Goal: Find specific page/section: Find specific page/section

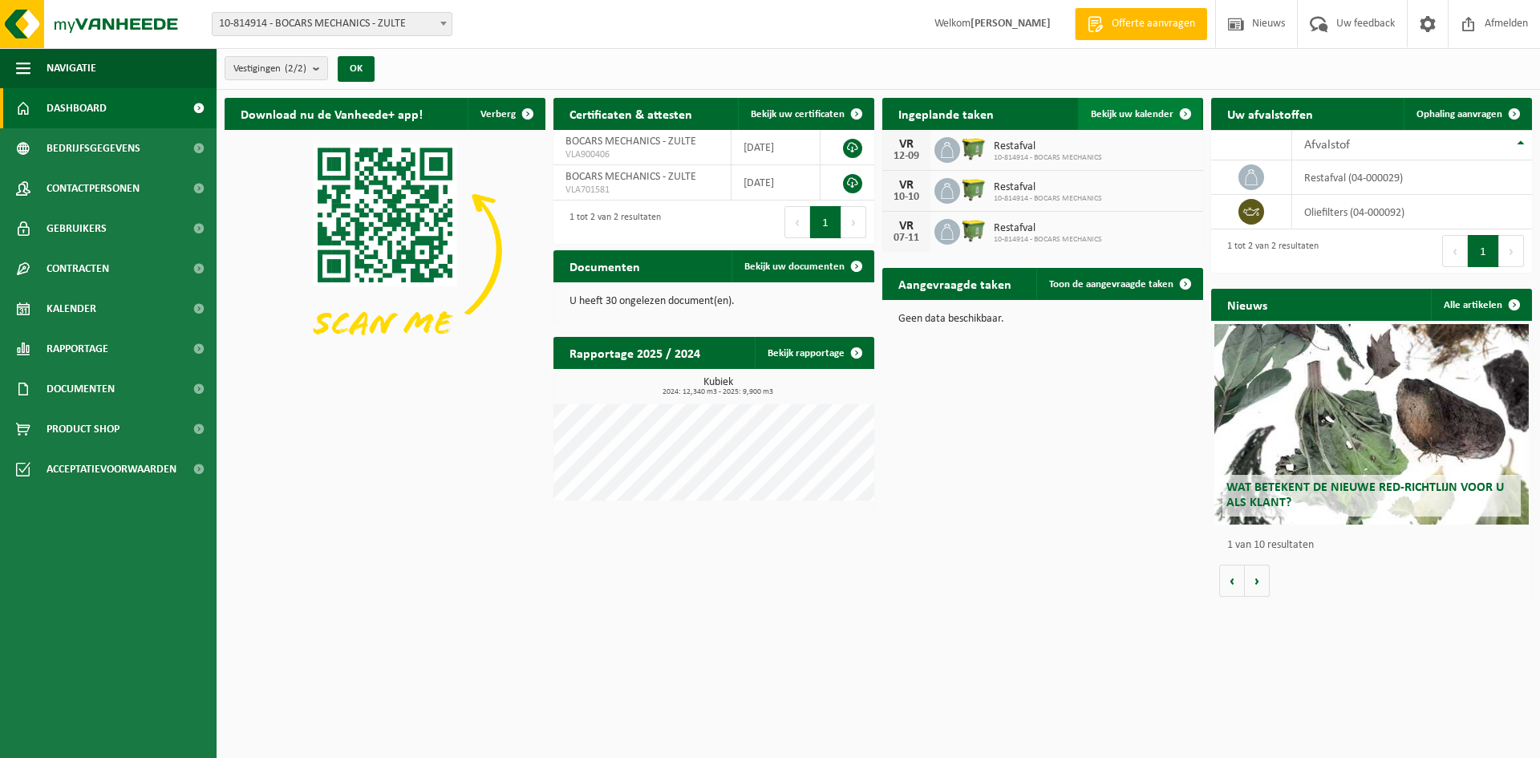
click at [1098, 106] on link "Bekijk uw kalender" at bounding box center [1140, 114] width 124 height 32
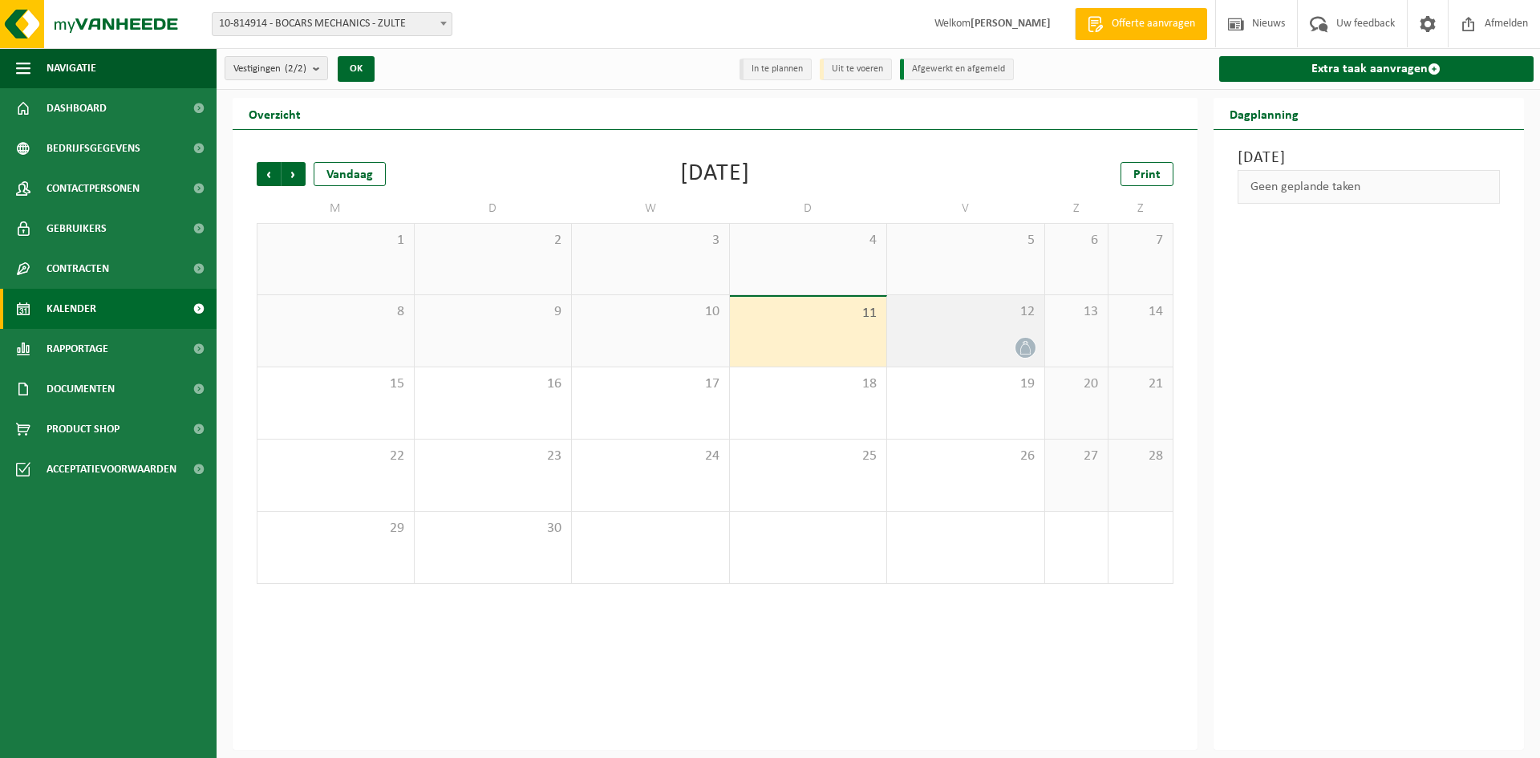
click at [959, 332] on div "12" at bounding box center [965, 330] width 157 height 71
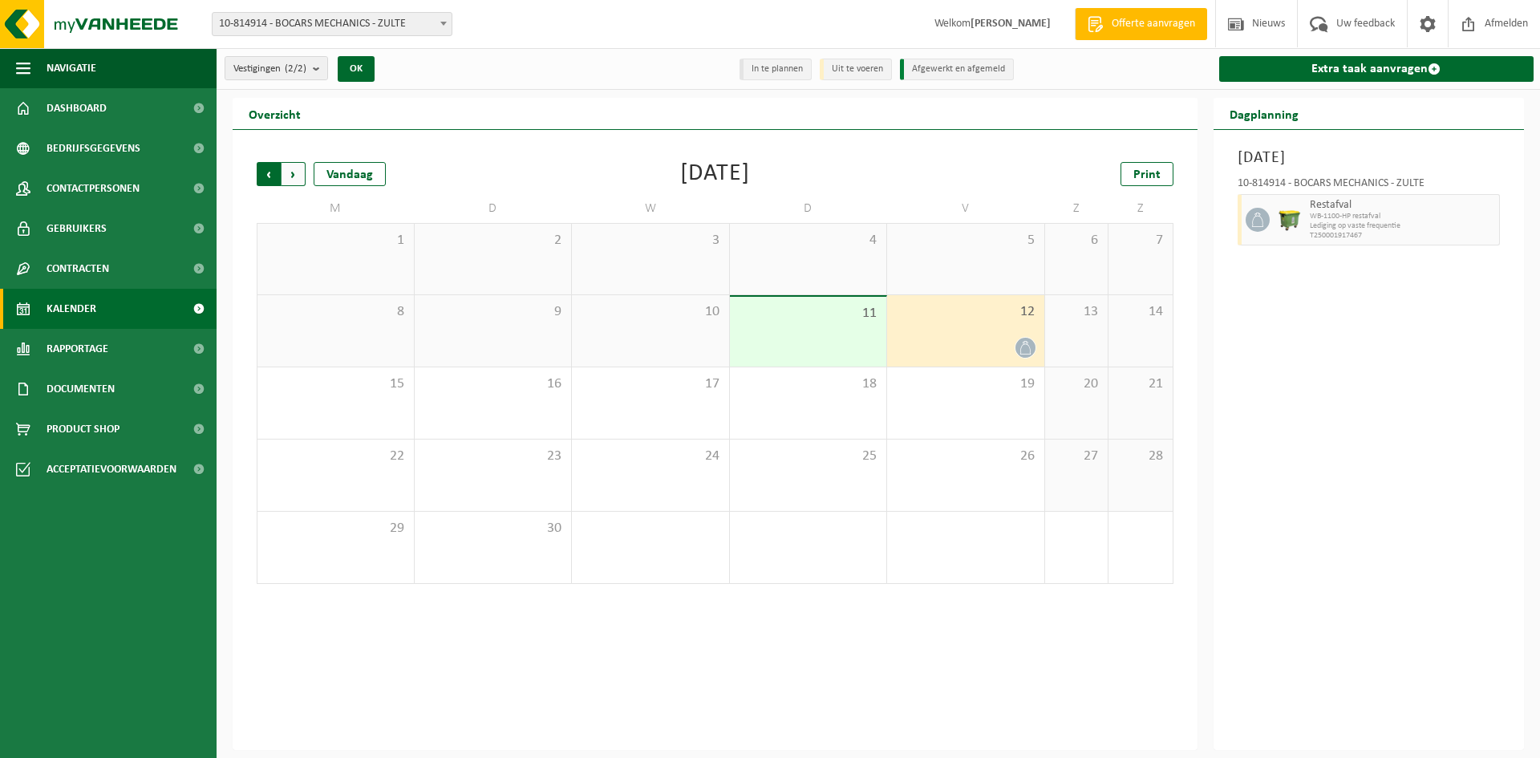
click at [294, 173] on span "Volgende" at bounding box center [294, 174] width 24 height 24
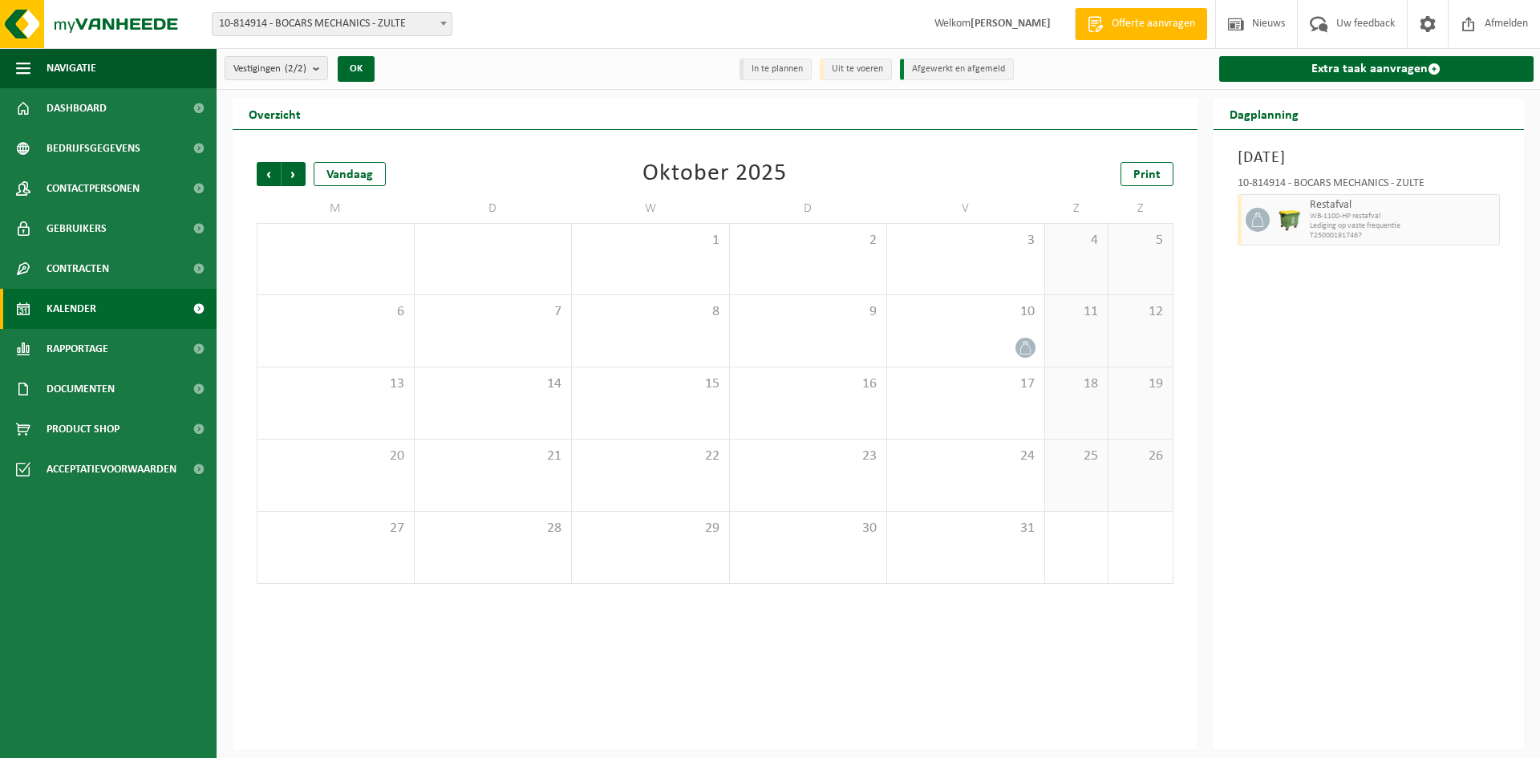
click at [294, 173] on span "Volgende" at bounding box center [294, 174] width 24 height 24
click at [272, 168] on span "Vorige" at bounding box center [269, 174] width 24 height 24
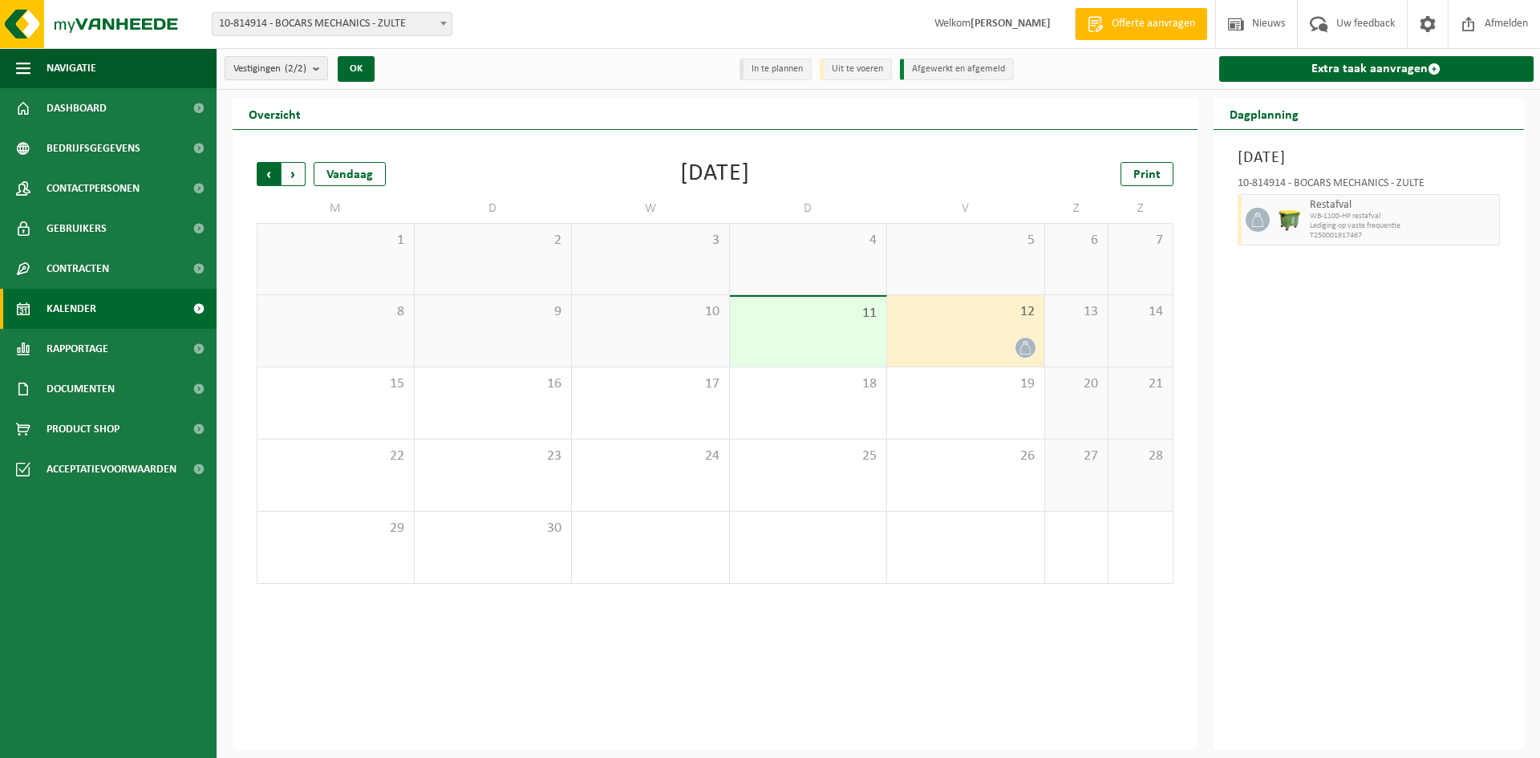
click at [298, 170] on span "Volgende" at bounding box center [294, 174] width 24 height 24
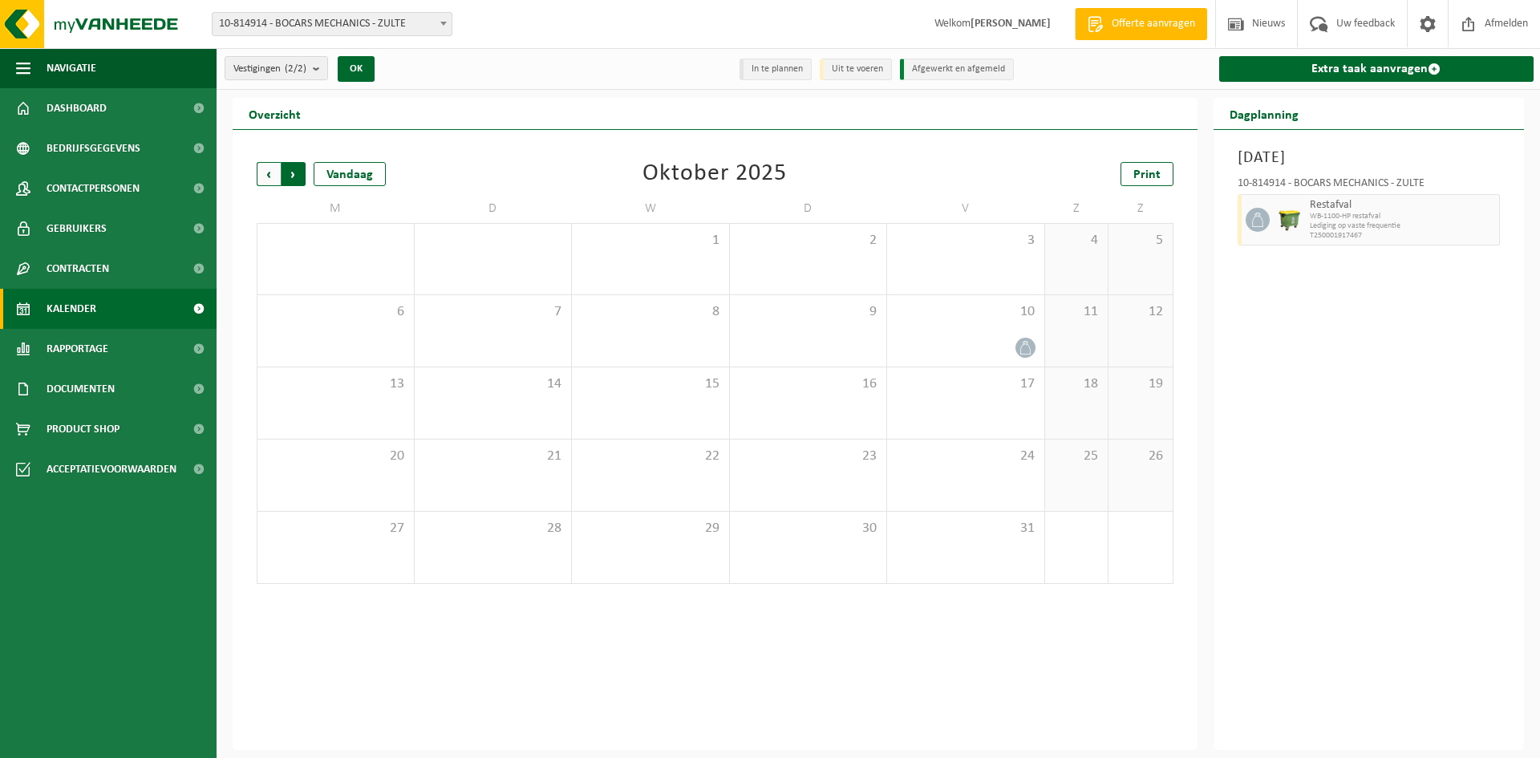
click at [266, 168] on span "Vorige" at bounding box center [269, 174] width 24 height 24
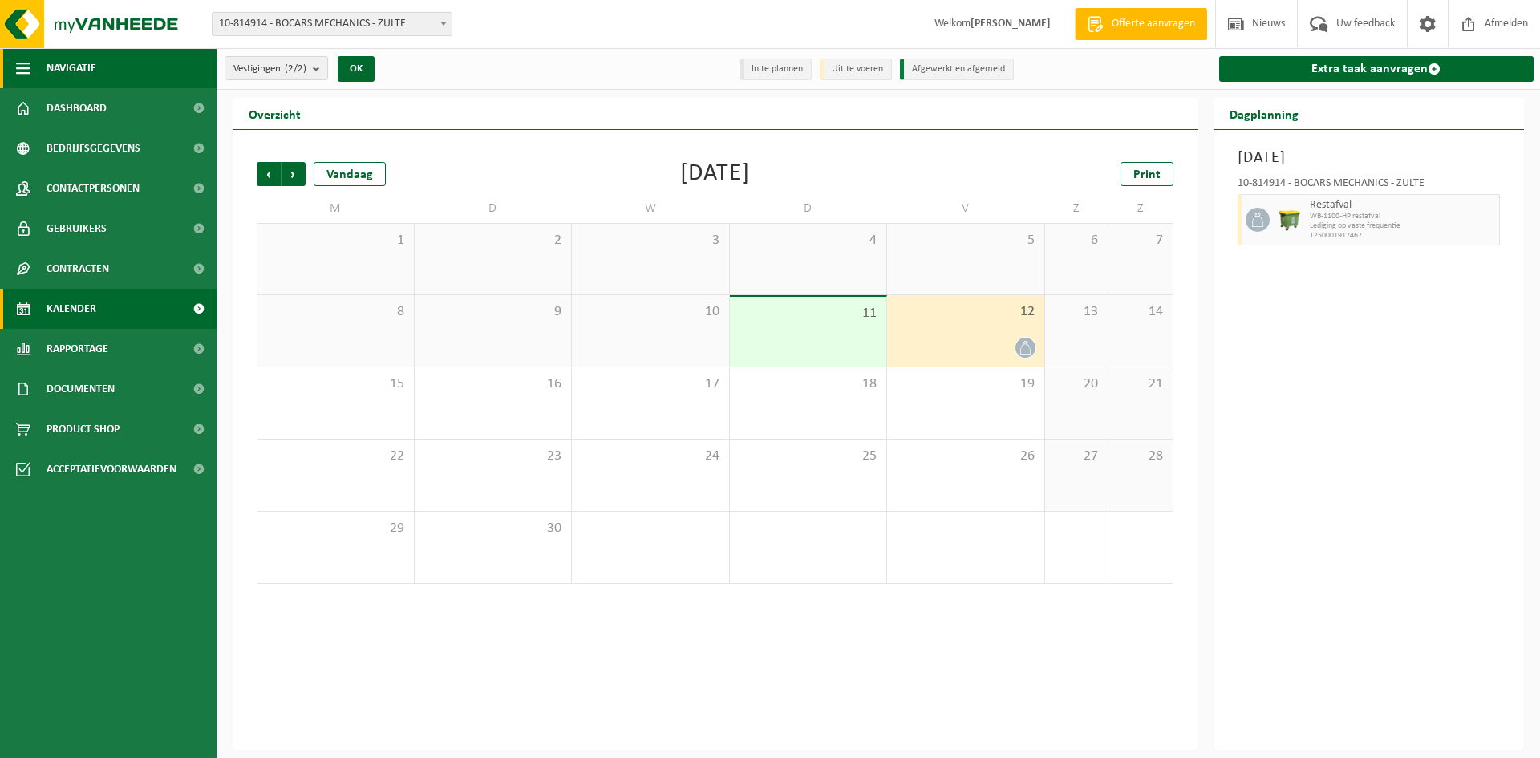
click at [89, 63] on span "Navigatie" at bounding box center [72, 68] width 50 height 40
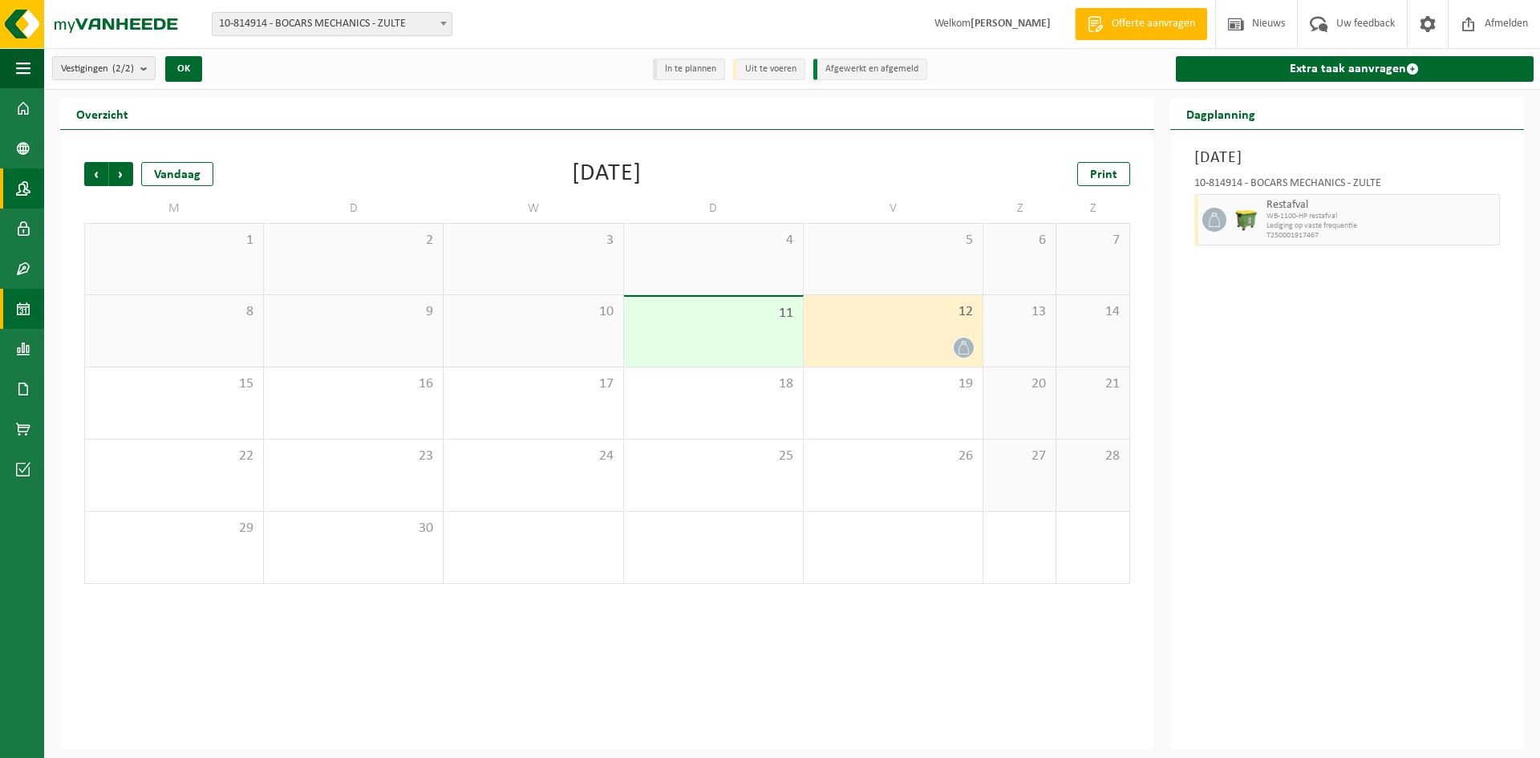
click at [25, 182] on span at bounding box center [23, 188] width 14 height 40
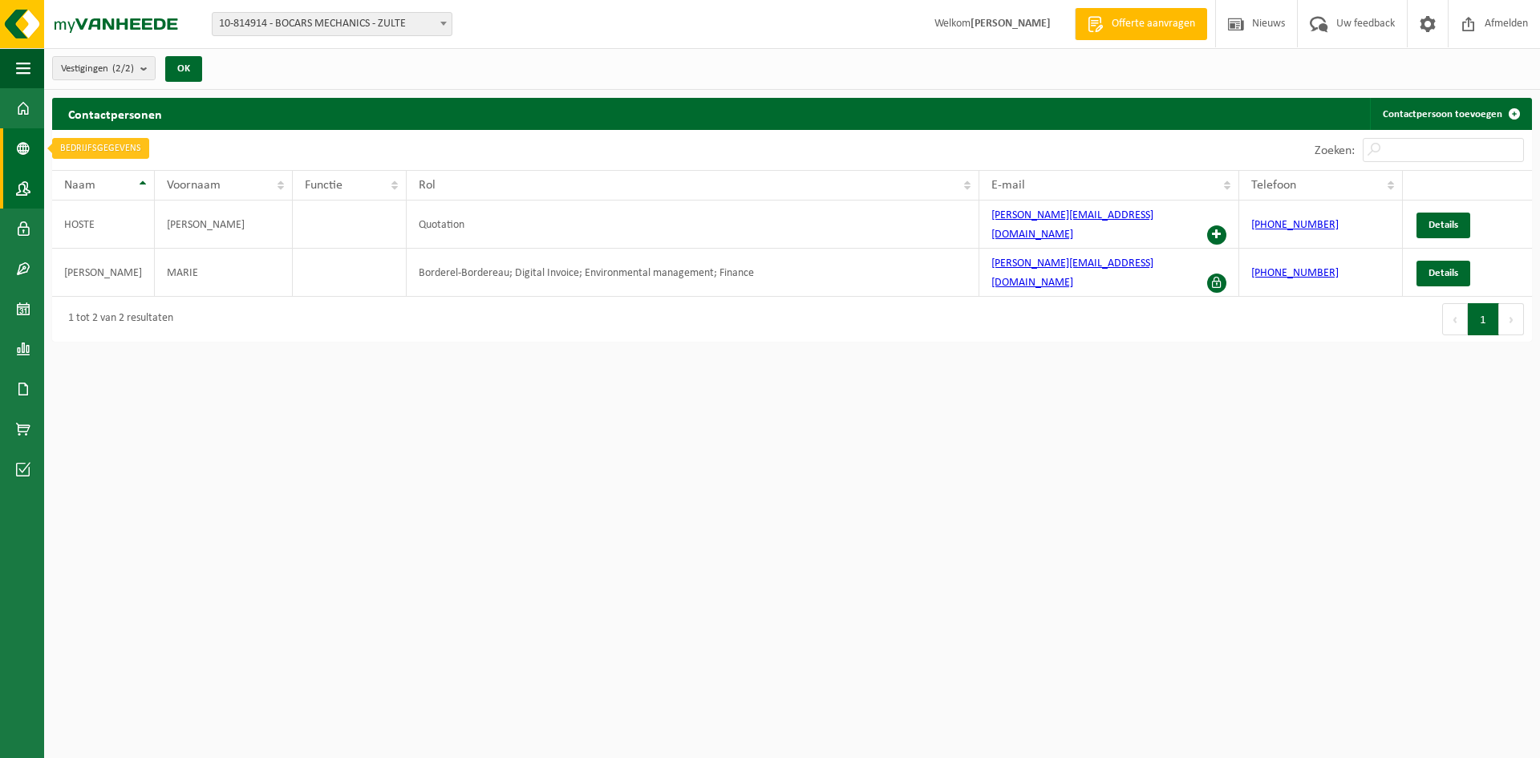
click at [28, 145] on span at bounding box center [23, 148] width 14 height 40
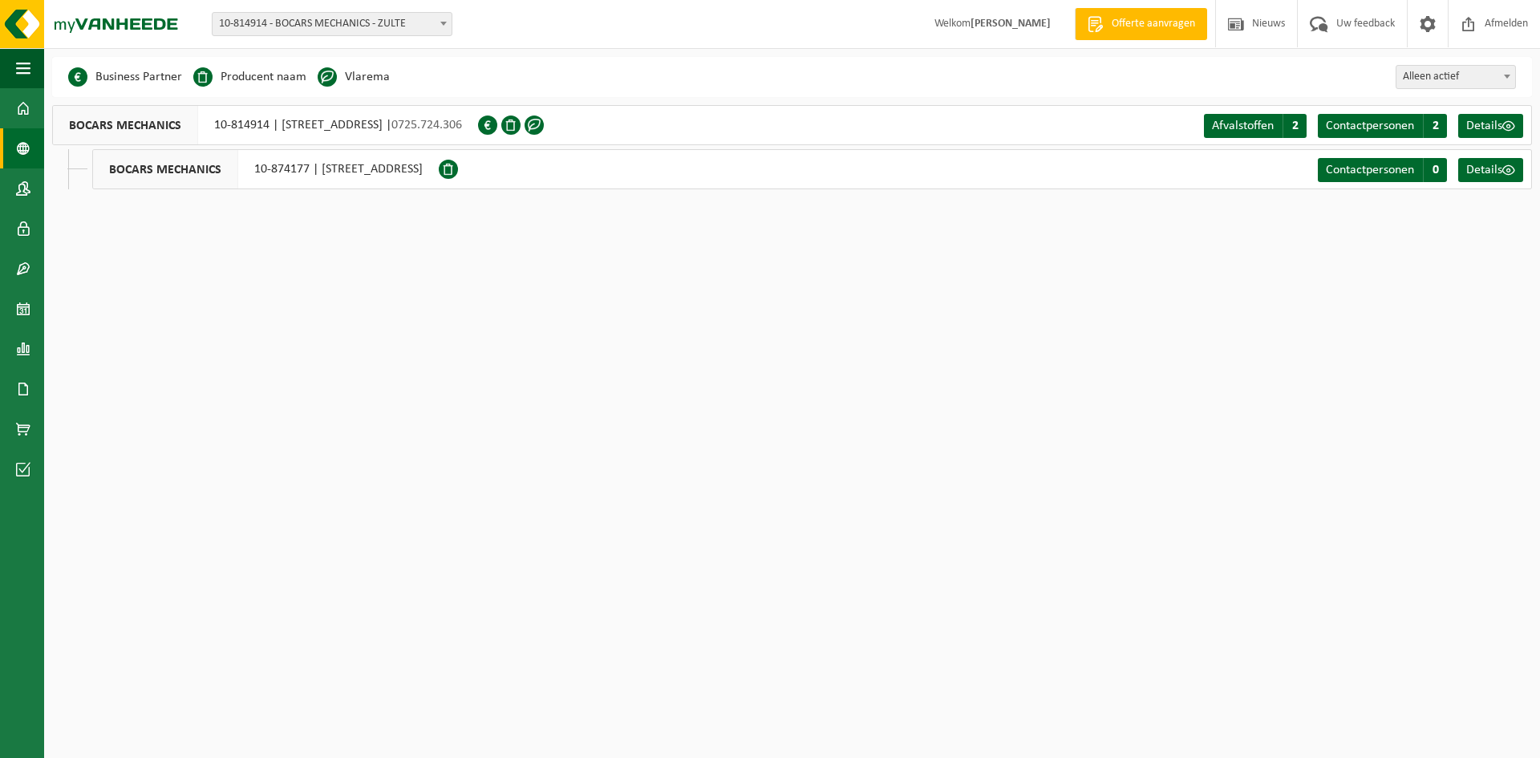
click at [137, 169] on span "BOCARS MECHANICS" at bounding box center [165, 169] width 145 height 39
click at [416, 175] on div "BOCARS MECHANICS 10-874177 | KRUISHOUTEMSEWEG 131, 8790 WAREGEM" at bounding box center [265, 169] width 347 height 40
click at [458, 166] on span at bounding box center [448, 169] width 19 height 19
click at [1495, 171] on span "Details" at bounding box center [1485, 170] width 36 height 13
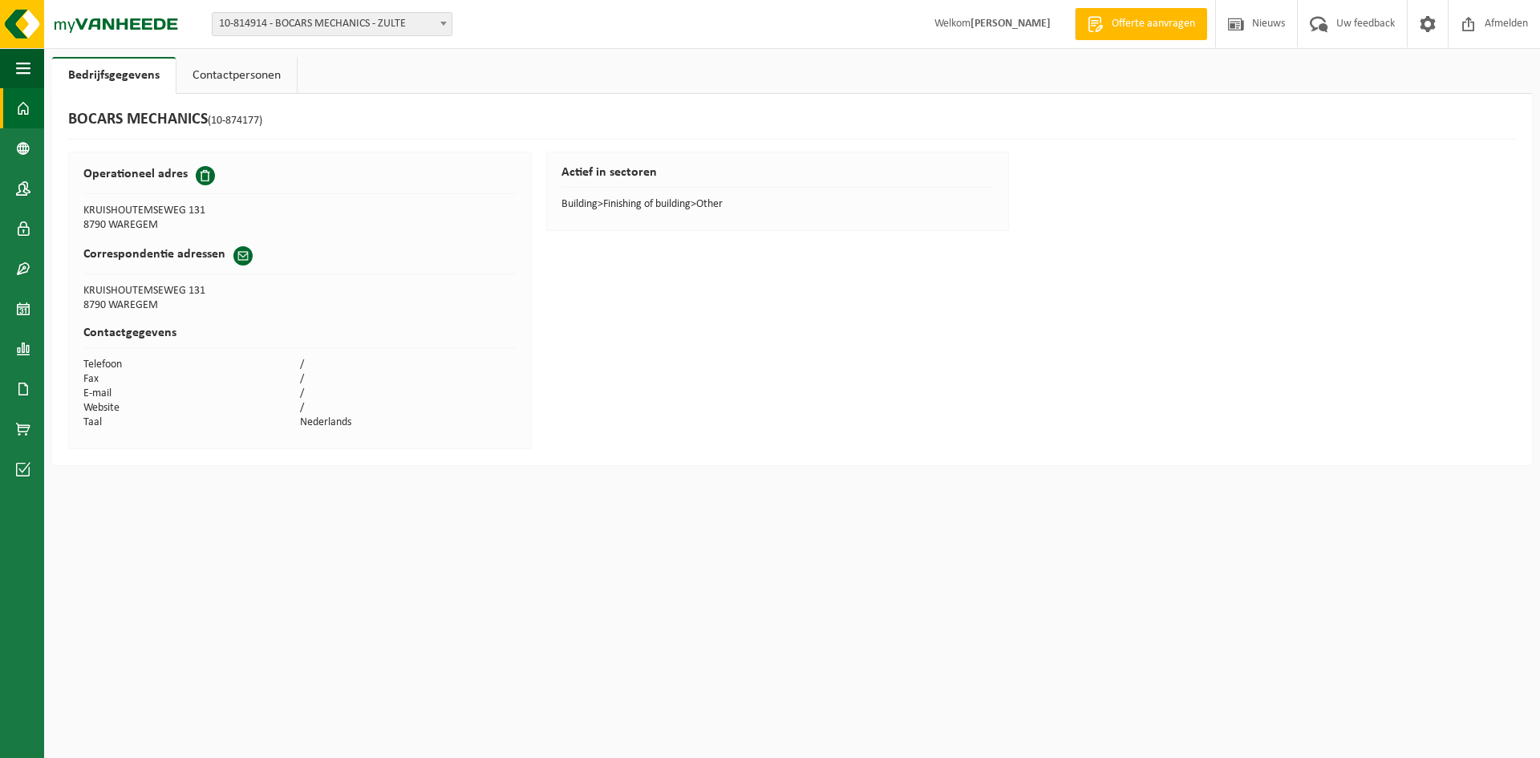
click at [16, 100] on link "Dashboard" at bounding box center [22, 108] width 44 height 40
